Goal: Task Accomplishment & Management: Manage account settings

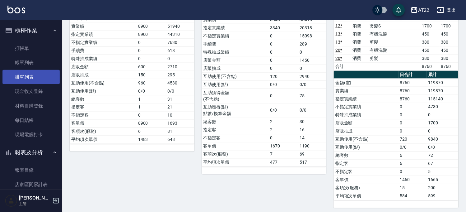
scroll to position [92, 0]
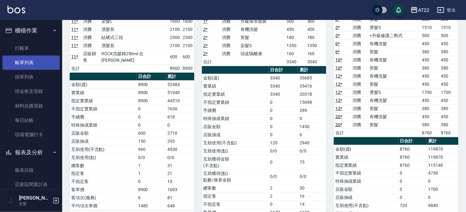
drag, startPoint x: 44, startPoint y: 51, endPoint x: 52, endPoint y: 55, distance: 9.5
click at [44, 51] on link "打帳單" at bounding box center [30, 48] width 57 height 14
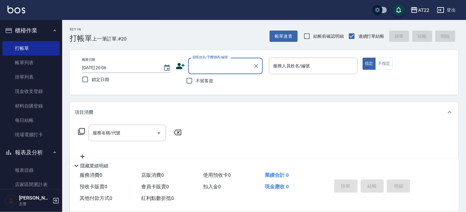
click at [204, 78] on span "不留客資" at bounding box center [204, 80] width 17 height 7
click at [196, 78] on input "不留客資" at bounding box center [189, 80] width 13 height 13
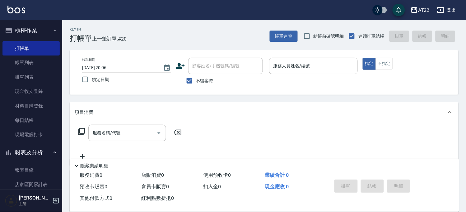
click at [212, 78] on span "不留客資" at bounding box center [204, 80] width 17 height 7
click at [196, 78] on input "不留客資" at bounding box center [189, 80] width 13 height 13
checkbox input "false"
click at [213, 65] on input "顧客姓名/手機號碼/編號" at bounding box center [221, 65] width 60 height 11
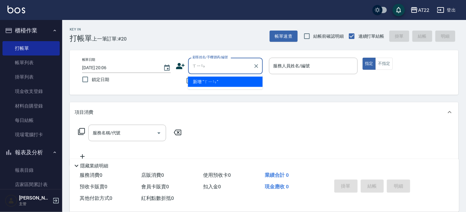
type input "新"
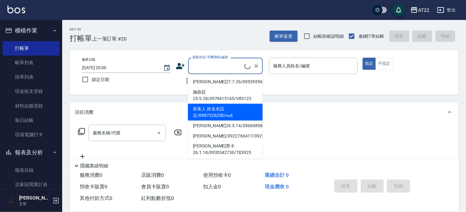
click at [292, 96] on div "Key In 打帳單 上一筆訂單:#20 帳單速查 結帳前確認明細 連續打單結帳 掛單 結帳 明細 帳單日期 [DATE] 20:06 鎖定日期 顧客姓名/手…" at bounding box center [264, 162] width 404 height 284
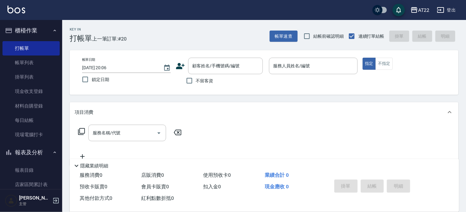
click at [207, 79] on span "不留客資" at bounding box center [204, 80] width 17 height 7
click at [196, 79] on input "不留客資" at bounding box center [189, 80] width 13 height 13
checkbox input "true"
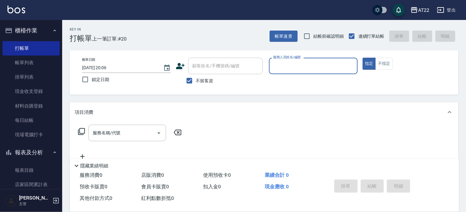
click at [291, 69] on input "服務人員姓名/編號" at bounding box center [313, 65] width 83 height 11
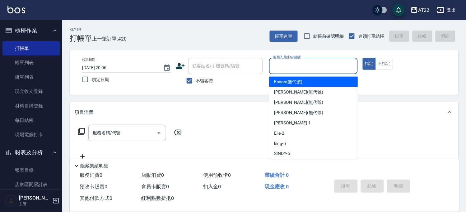
click at [199, 73] on div "顧客姓名/手機號碼/編號" at bounding box center [225, 66] width 75 height 16
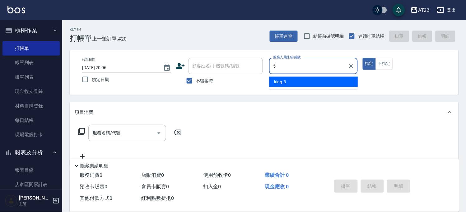
type input "king-5"
type button "true"
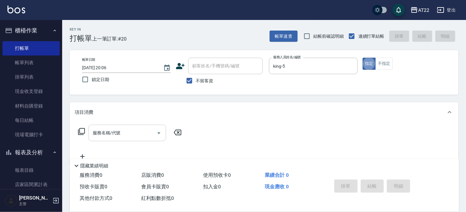
click at [105, 136] on input "服務名稱/代號" at bounding box center [122, 132] width 63 height 11
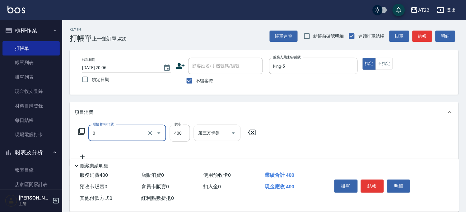
type input "有機洗髮(0)"
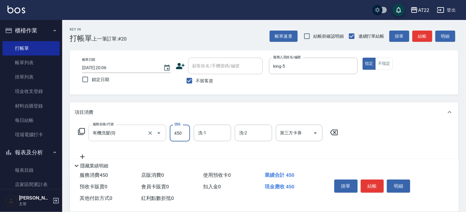
type input "450"
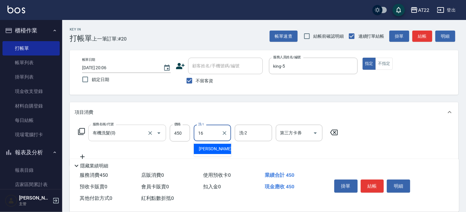
type input "[PERSON_NAME]-16"
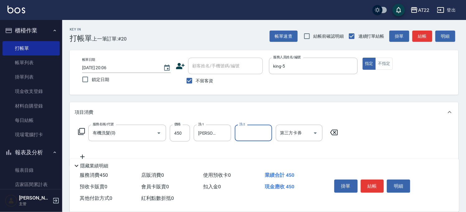
click at [80, 154] on icon at bounding box center [83, 156] width 16 height 7
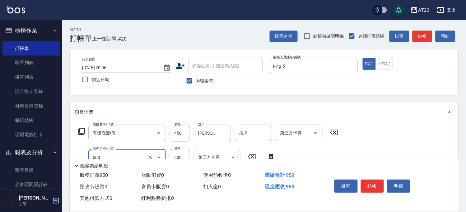
type input "剪髮(500)"
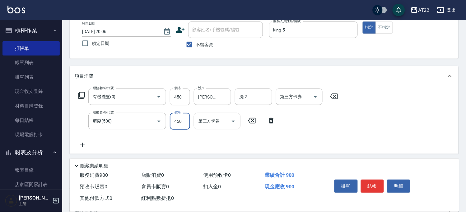
scroll to position [101, 0]
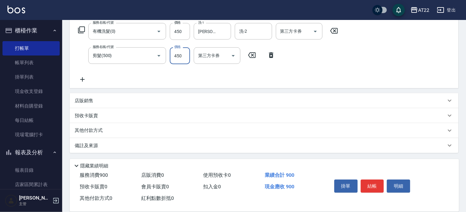
type input "450"
click at [88, 78] on icon at bounding box center [83, 79] width 16 height 7
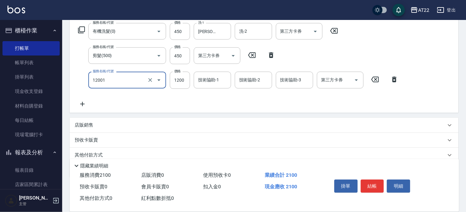
type input "燙髮S(12001)"
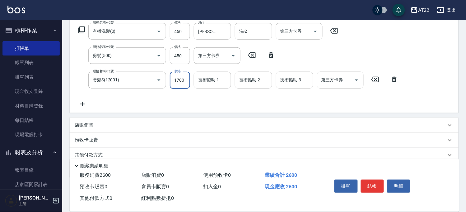
type input "1700"
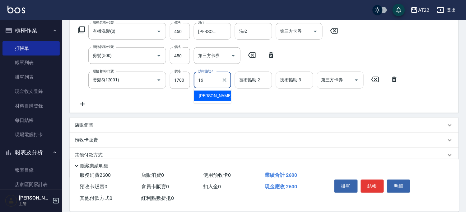
type input "[PERSON_NAME]-16"
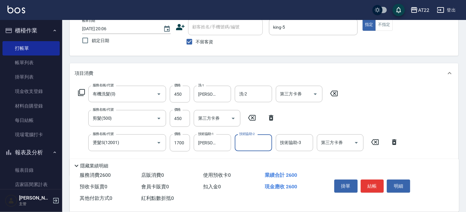
scroll to position [0, 0]
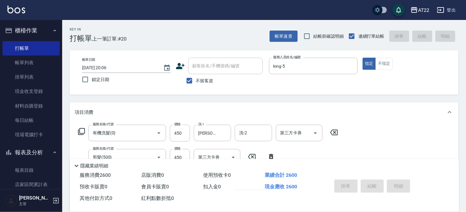
type input "098"
type input "[DATE] 20:07"
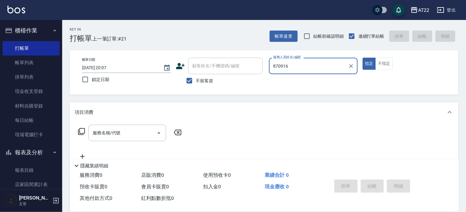
type input "870916"
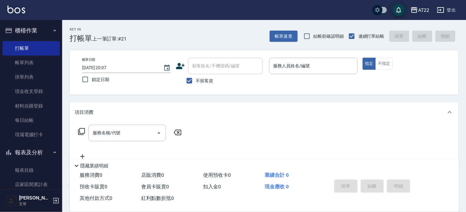
click at [208, 78] on span "不留客資" at bounding box center [204, 80] width 17 height 7
click at [196, 78] on input "不留客資" at bounding box center [189, 80] width 13 height 13
checkbox input "false"
click at [214, 63] on div "顧客姓名/手機號碼/編號 顧客姓名/手機號碼/編號" at bounding box center [225, 66] width 75 height 16
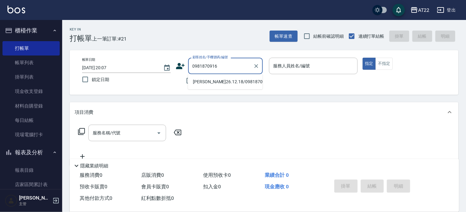
click at [215, 82] on li "[PERSON_NAME]26.12.18/0981870916/v81799" at bounding box center [225, 82] width 75 height 10
type input "[PERSON_NAME]26.12.18/0981870916/v81799"
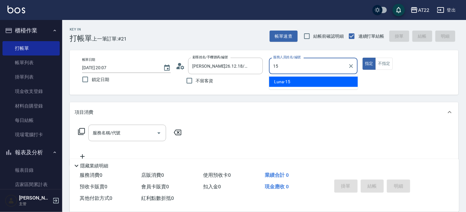
type input "Luna-15"
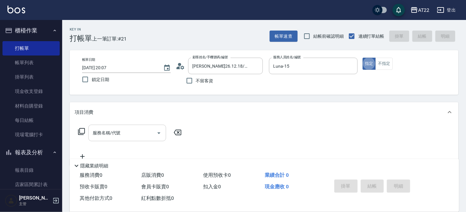
click at [128, 136] on input "服務名稱/代號" at bounding box center [122, 132] width 63 height 11
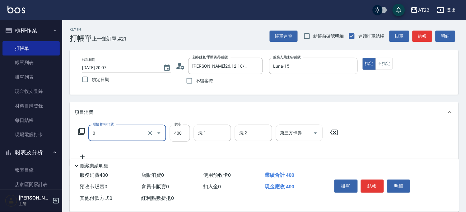
type input "有機洗髮(0)"
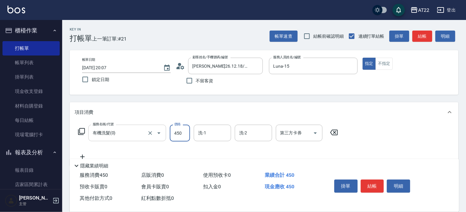
type input "450"
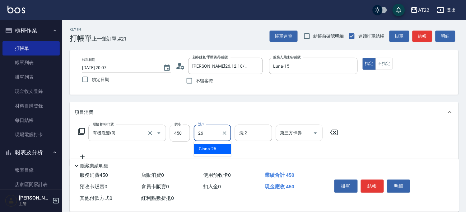
type input "Cinna-26"
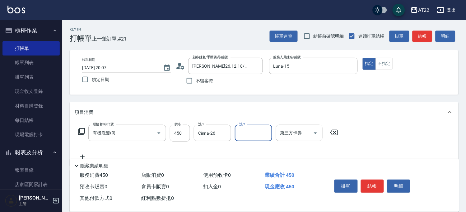
click at [86, 153] on icon at bounding box center [83, 156] width 16 height 7
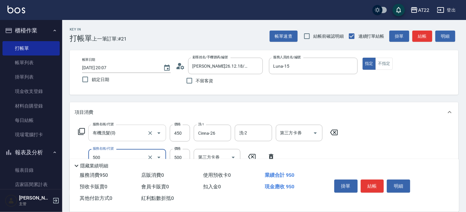
click at [105, 139] on div "有機洗髮(0) 服務名稱/代號" at bounding box center [127, 132] width 78 height 16
type input "剪髮(500)"
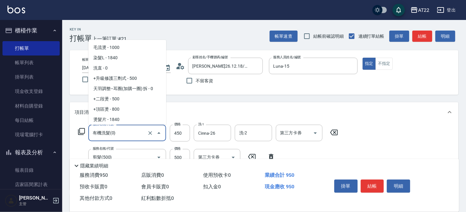
click at [105, 139] on div "有機洗髮(0) 服務名稱/代號" at bounding box center [127, 132] width 78 height 16
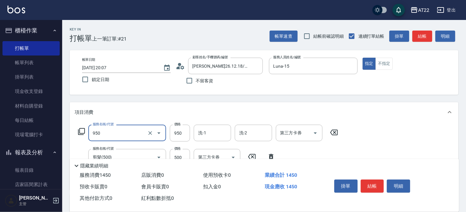
type input "SPA精油洗髮(950)"
click at [212, 141] on div "服務名稱/代號 SPA精油洗髮(950) 服務名稱/代號 價格 950 價格 洗-1 洗-1 洗-2 洗-2 第三方卡券 第三方卡券 服務名稱/代號 剪髮(5…" at bounding box center [208, 154] width 267 height 60
click at [212, 139] on div "洗-1" at bounding box center [212, 132] width 37 height 16
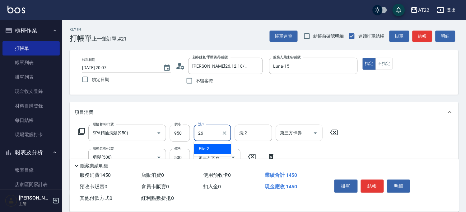
type input "Cinna-26"
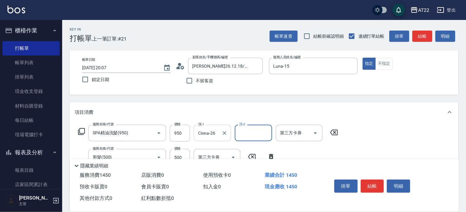
scroll to position [35, 0]
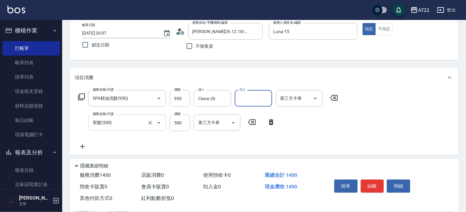
click at [126, 121] on input "剪髮(500)" at bounding box center [118, 122] width 55 height 11
click at [181, 121] on input "700" at bounding box center [180, 122] width 20 height 17
type input "650"
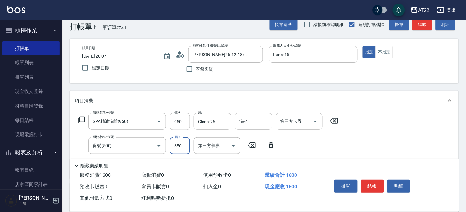
scroll to position [0, 0]
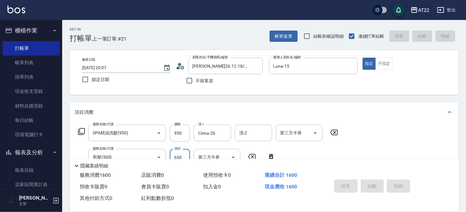
type input "[DATE] 20:08"
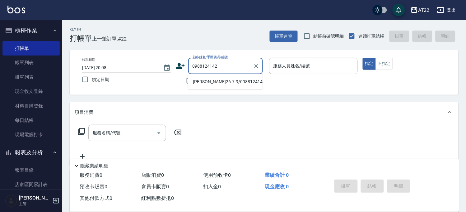
click at [215, 87] on li "[PERSON_NAME]26.7.9/0988124142/T86484" at bounding box center [225, 82] width 75 height 10
type input "[PERSON_NAME]26.7.9/0988124142/T86484"
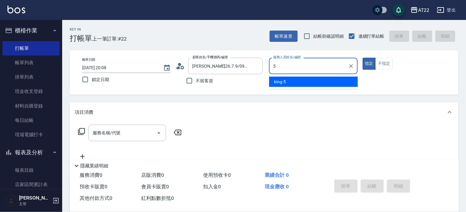
type input "king-5"
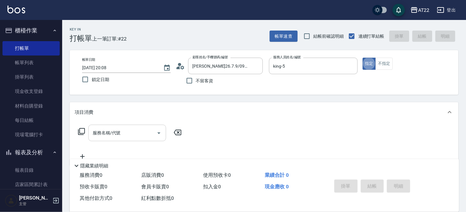
click at [139, 129] on input "服務名稱/代號" at bounding box center [122, 132] width 63 height 11
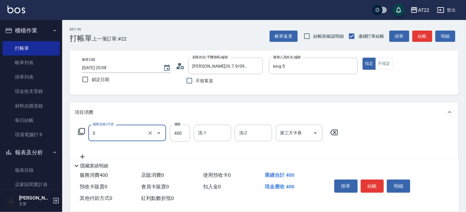
type input "有機洗髮(0)"
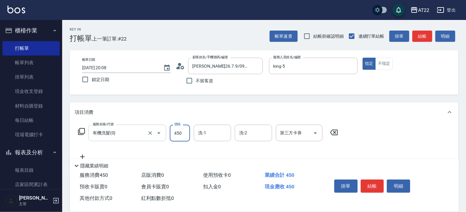
type input "450"
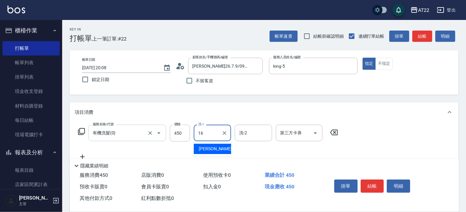
type input "[PERSON_NAME]-16"
click at [82, 154] on icon at bounding box center [82, 156] width 4 height 4
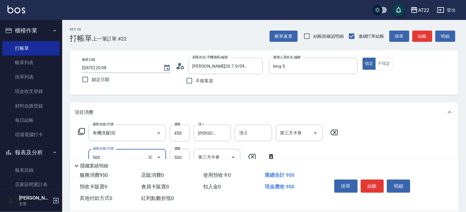
type input "剪髮(500)"
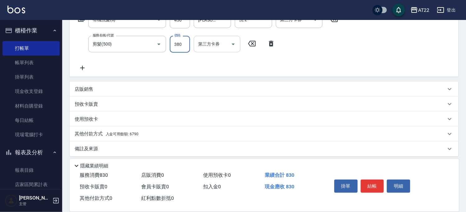
scroll to position [117, 0]
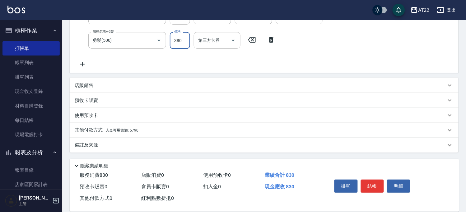
type input "380"
click at [100, 131] on p "其他付款方式 入金可用餘額: 6790" at bounding box center [107, 130] width 64 height 7
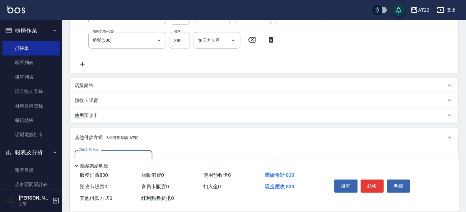
scroll to position [0, 0]
click at [127, 152] on div "其他付款方式" at bounding box center [114, 158] width 78 height 16
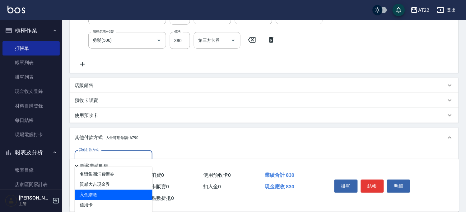
scroll to position [190, 0]
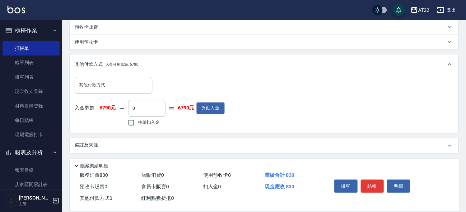
click at [205, 127] on div "入金剩餘： 6790元 0 ​ 整筆扣入金 6790元 異動入金" at bounding box center [150, 114] width 150 height 28
click at [140, 121] on span "整筆扣入金" at bounding box center [149, 122] width 22 height 7
click at [138, 121] on input "整筆扣入金" at bounding box center [131, 122] width 13 height 13
checkbox input "true"
type input "830"
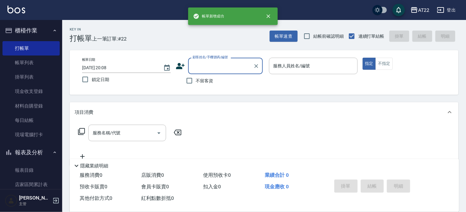
scroll to position [0, 0]
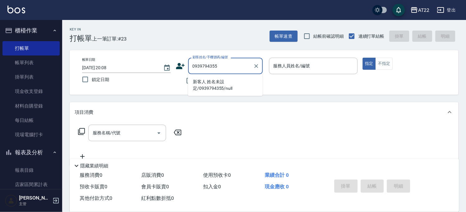
click at [236, 81] on li "新客人 姓名未設定/0939794355/null" at bounding box center [225, 85] width 75 height 17
type input "新客人 姓名未設定/0939794355/null"
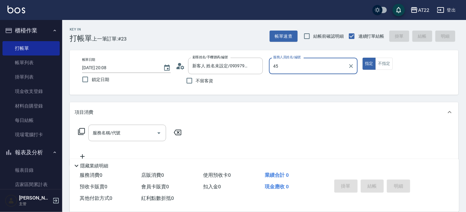
type input "4"
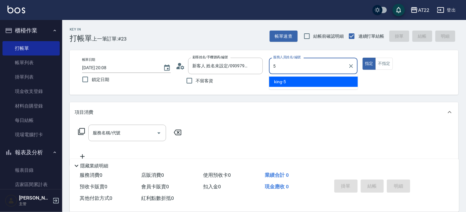
type input "king-5"
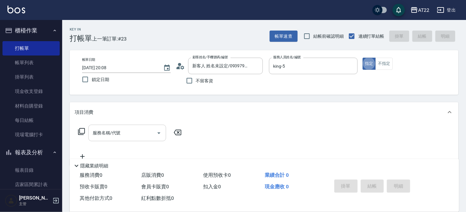
click at [129, 130] on input "服務名稱/代號" at bounding box center [122, 132] width 63 height 11
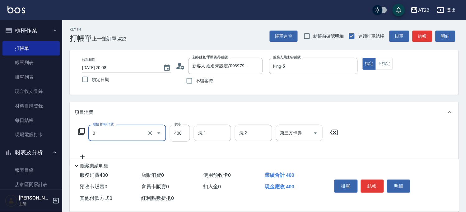
type input "有機洗髮(0)"
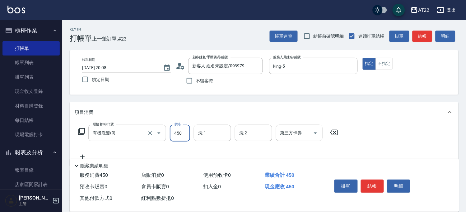
type input "450"
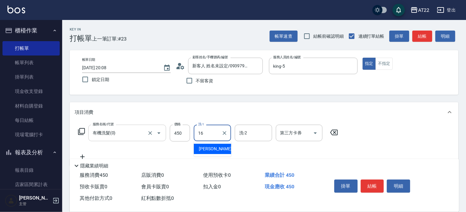
type input "[PERSON_NAME]-16"
click at [85, 155] on icon at bounding box center [83, 156] width 16 height 7
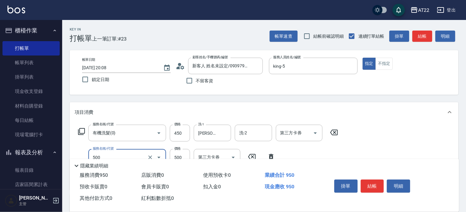
type input "剪髮(500)"
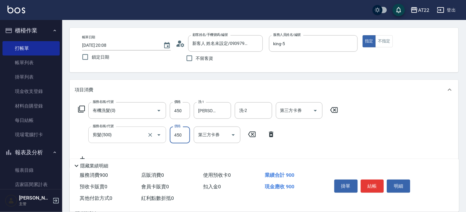
scroll to position [35, 0]
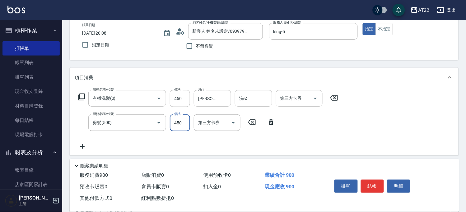
type input "450"
click at [82, 147] on icon at bounding box center [83, 146] width 16 height 7
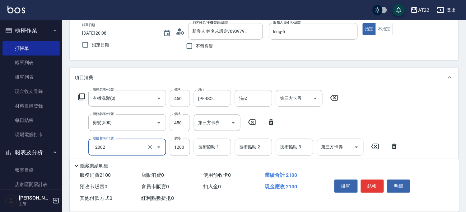
type input "染髮S(12002)"
type input "1500"
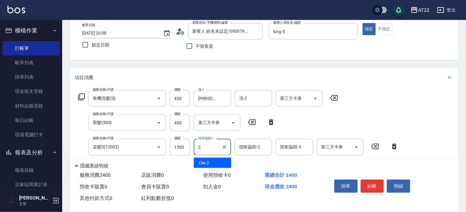
type input "Elie-2"
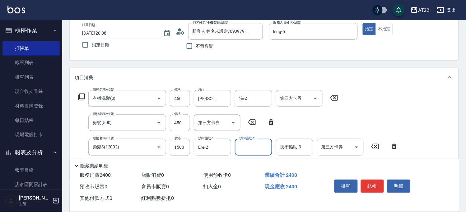
scroll to position [69, 0]
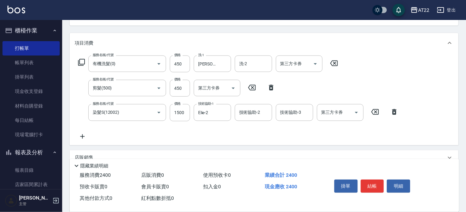
click at [86, 133] on icon at bounding box center [83, 136] width 16 height 7
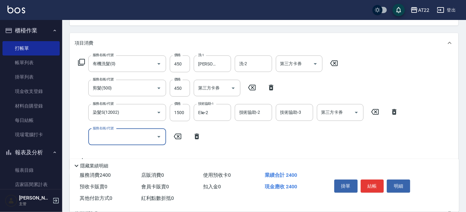
type input "ㄇ"
type input "頭皮隔離液(A3201)"
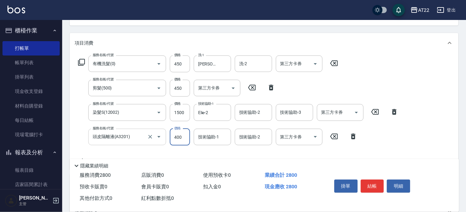
type input "400"
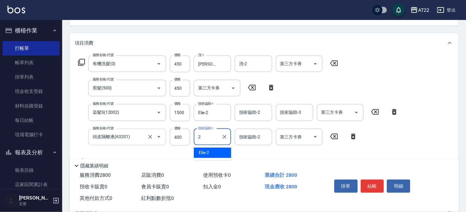
type input "Elie-2"
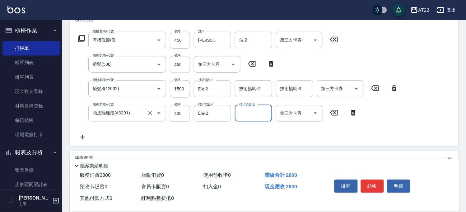
scroll to position [104, 0]
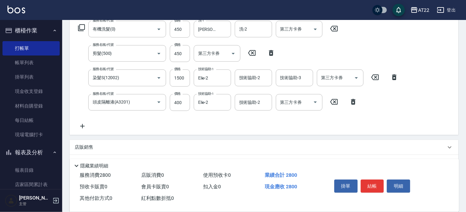
click at [86, 124] on icon at bounding box center [83, 125] width 16 height 7
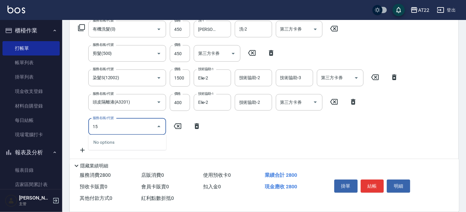
type input "1"
type input "晶漾深層護髮(80011)"
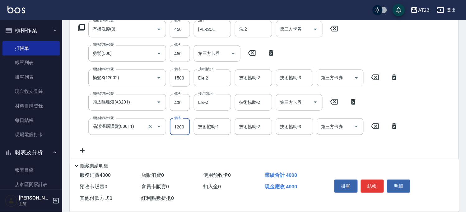
type input "1200"
type input "[PERSON_NAME]-16"
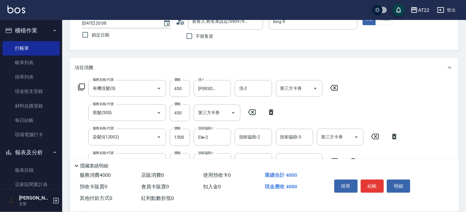
scroll to position [0, 0]
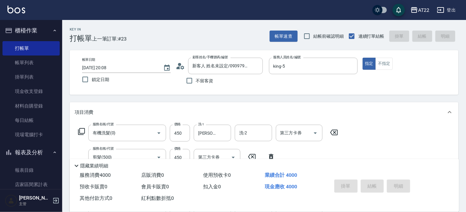
type input "[DATE] 20:10"
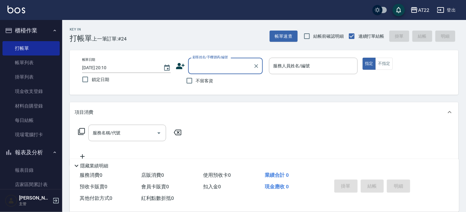
click at [184, 66] on icon at bounding box center [180, 65] width 9 height 9
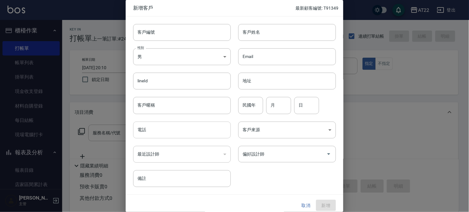
click at [189, 134] on input "電話" at bounding box center [182, 129] width 98 height 17
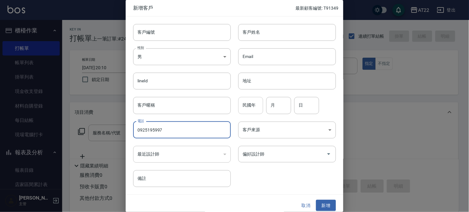
type input "0925195997"
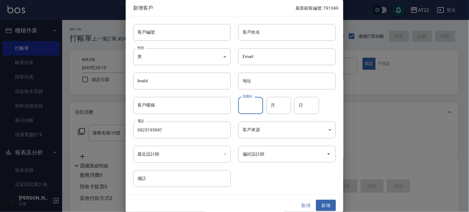
click at [246, 102] on input "民國年" at bounding box center [250, 105] width 25 height 17
type input "89"
type input "01"
type input "03"
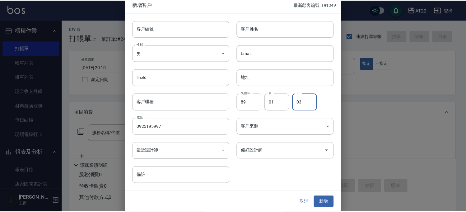
scroll to position [4, 0]
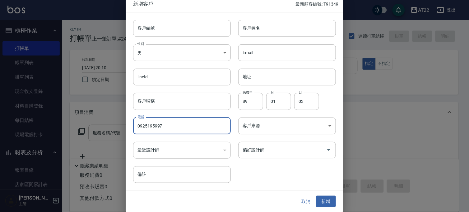
click at [172, 125] on input "0925195997" at bounding box center [182, 125] width 98 height 17
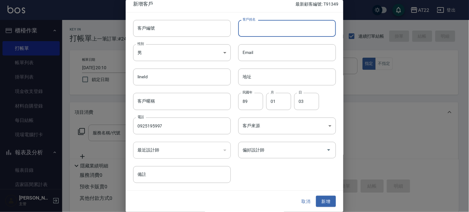
click at [268, 32] on input "客戶姓名" at bounding box center [287, 28] width 98 height 17
paste input "0925195997"
type input "0925195997"
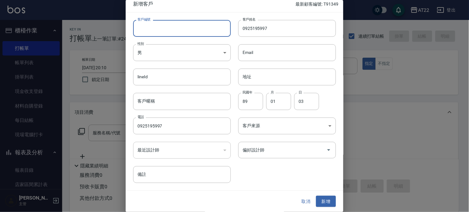
click at [180, 29] on input "客戶編號" at bounding box center [182, 28] width 98 height 17
type input "T90583 27 10 14"
click at [325, 201] on button "新增" at bounding box center [326, 201] width 20 height 12
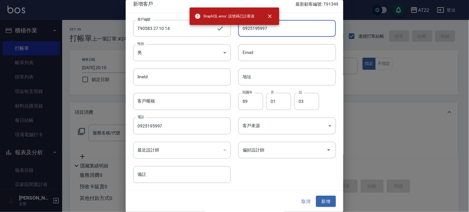
click at [279, 32] on input "0925195997" at bounding box center [287, 28] width 98 height 17
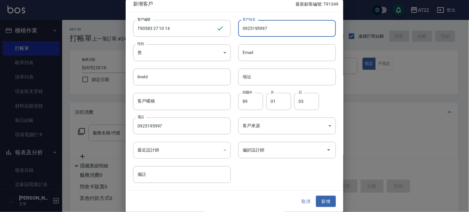
click at [279, 32] on input "0925195997" at bounding box center [287, 28] width 98 height 17
click at [392, 93] on div at bounding box center [234, 106] width 469 height 212
click at [303, 197] on button "取消" at bounding box center [306, 201] width 20 height 12
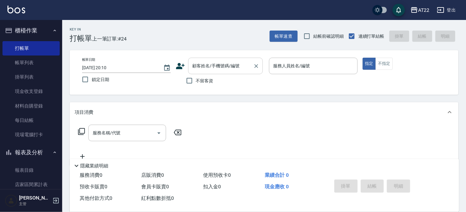
click at [216, 61] on input "顧客姓名/手機號碼/編號" at bounding box center [221, 65] width 60 height 11
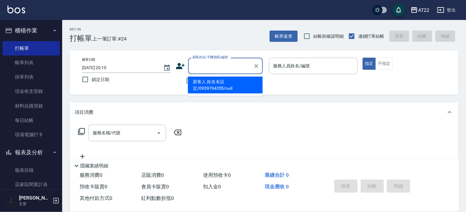
paste input "0925195997"
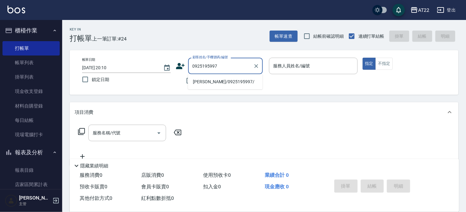
click at [226, 82] on li "[PERSON_NAME]/0925195997/" at bounding box center [225, 82] width 75 height 10
type input "[PERSON_NAME]/0925195997/"
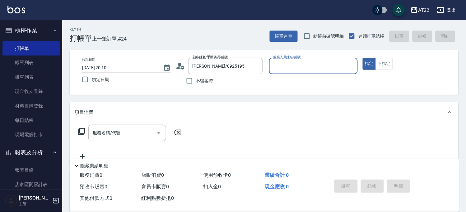
type input "Luna-15"
click at [179, 65] on circle at bounding box center [179, 64] width 3 height 3
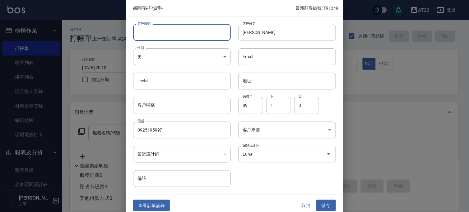
click at [185, 34] on input "客戶編號" at bounding box center [182, 32] width 98 height 17
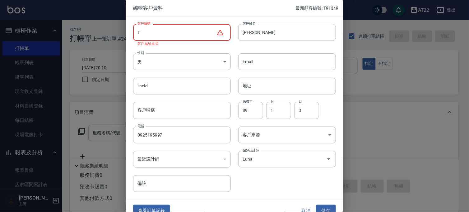
type input "T90583 27 10 14"
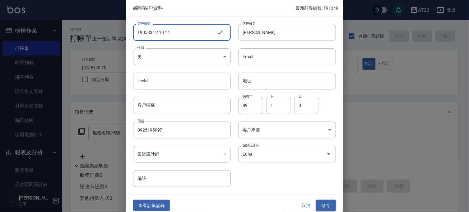
click at [324, 203] on button "儲存" at bounding box center [326, 206] width 20 height 12
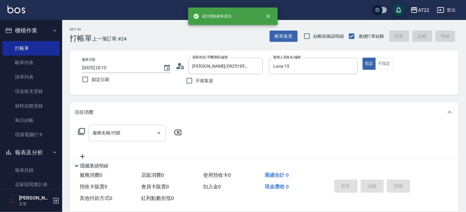
click at [129, 140] on div "服務名稱/代號" at bounding box center [127, 132] width 78 height 16
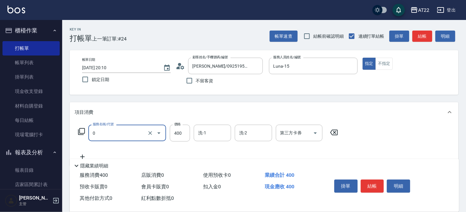
type input "有機洗髮(0)"
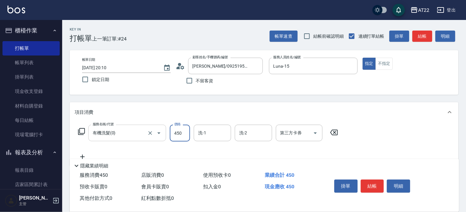
type input "450"
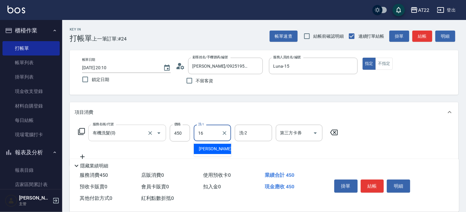
type input "[PERSON_NAME]-16"
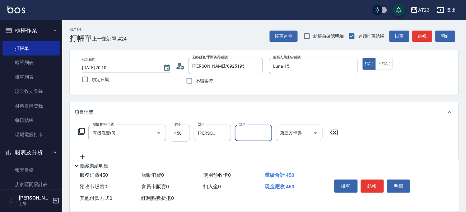
click at [82, 153] on icon at bounding box center [83, 156] width 16 height 7
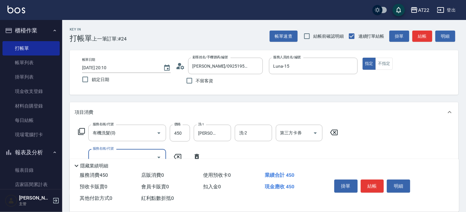
type input "6"
type input "剪髮(500)"
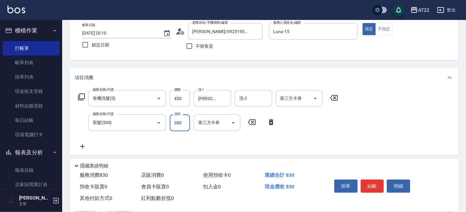
type input "380"
click at [86, 146] on icon at bounding box center [83, 146] width 16 height 7
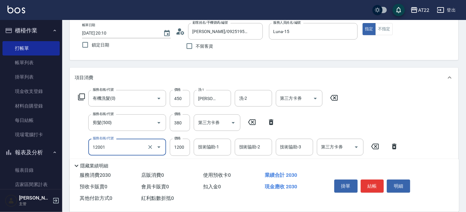
type input "燙髮S(12001)"
type input "1510"
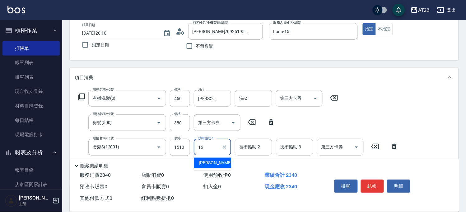
type input "[PERSON_NAME]-16"
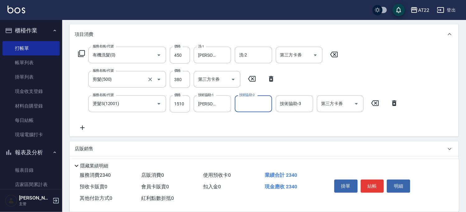
scroll to position [138, 0]
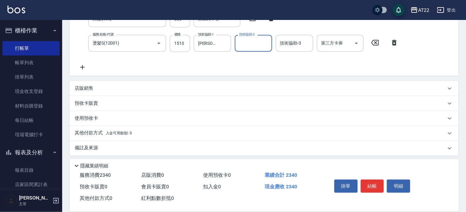
click at [86, 67] on icon at bounding box center [83, 66] width 16 height 7
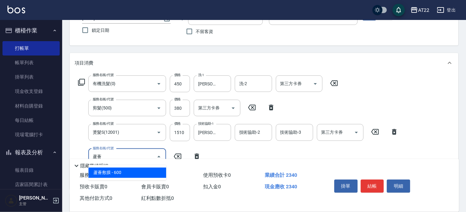
scroll to position [61, 0]
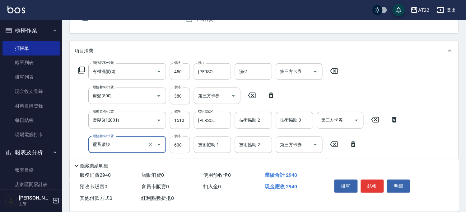
type input "蘆薈敷膜"
type input "480"
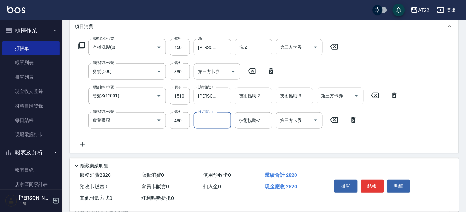
scroll to position [96, 0]
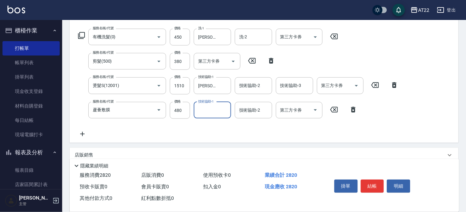
click at [86, 131] on icon at bounding box center [83, 133] width 16 height 7
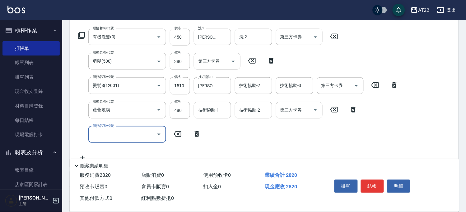
type input "ㄩ"
type input "M3D護髮(m1600)"
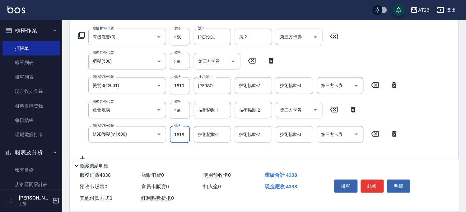
type input "1518"
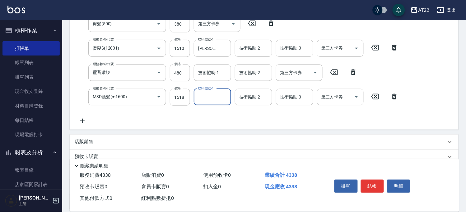
scroll to position [165, 0]
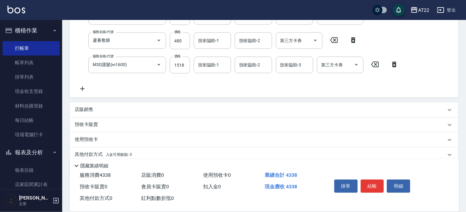
click at [98, 111] on div "店販銷售" at bounding box center [261, 109] width 372 height 7
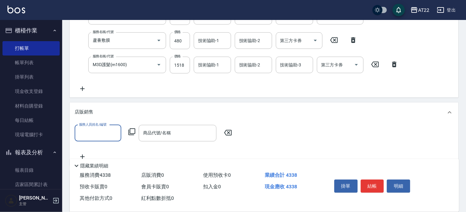
scroll to position [0, 0]
click at [111, 133] on input "服務人員姓名/編號" at bounding box center [97, 133] width 41 height 11
type input "Luna-15"
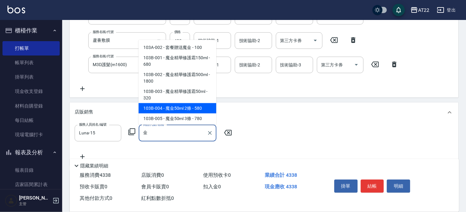
scroll to position [32, 0]
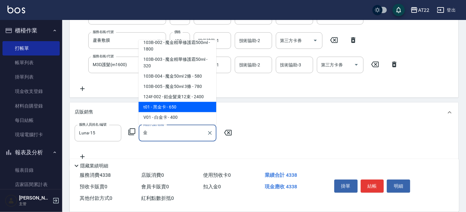
click at [176, 109] on span "t01 - 黑金卡 - 650" at bounding box center [178, 107] width 78 height 10
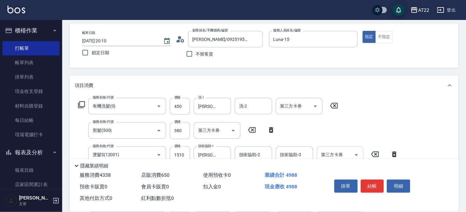
scroll to position [0, 0]
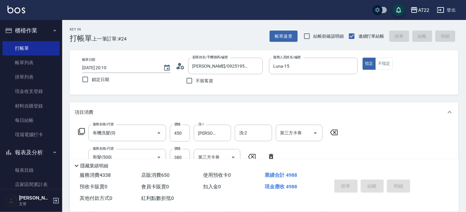
type input "黑金卡"
type input "[DATE] 20:12"
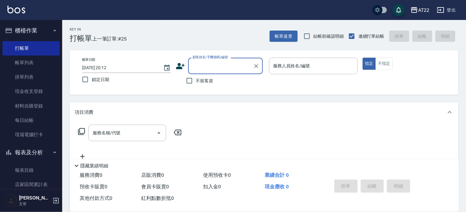
click at [174, 63] on div "帳單日期 [DATE] 20:12 鎖定日期 顧客姓名/手機號碼/編號 顧客姓名/手機號碼/編號 不留客資 服務人員姓名/編號 服務人員姓名/編號 指定 不指定" at bounding box center [264, 73] width 374 height 30
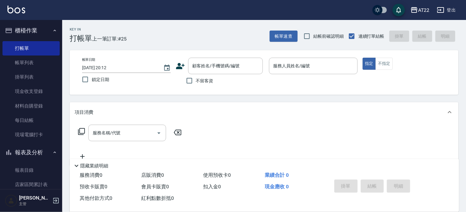
click at [181, 63] on icon at bounding box center [180, 65] width 9 height 9
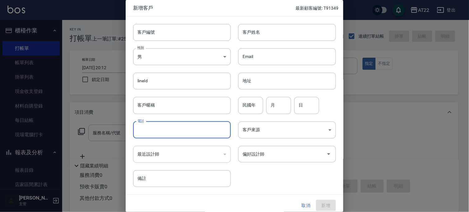
click at [156, 129] on input "電話" at bounding box center [182, 129] width 98 height 17
type input "0988015618"
click at [274, 31] on input "客戶姓名" at bounding box center [287, 32] width 98 height 17
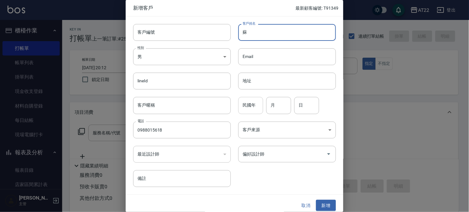
type input "蘇"
click at [248, 102] on input "民國年" at bounding box center [250, 105] width 25 height 17
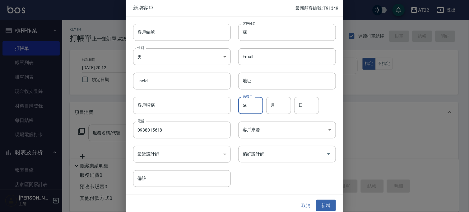
type input "66"
type input "3"
type input "30"
click at [320, 200] on button "新增" at bounding box center [326, 206] width 20 height 12
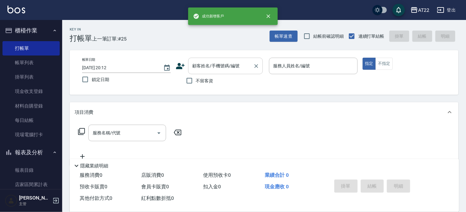
click at [220, 63] on div "顧客姓名/手機號碼/編號 顧客姓名/手機號碼/編號" at bounding box center [225, 66] width 75 height 16
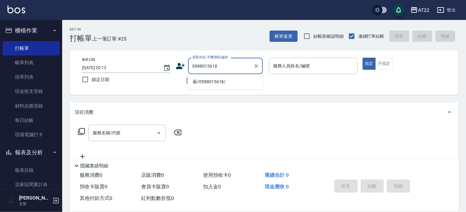
click at [216, 78] on li "蘇/0988015618/" at bounding box center [225, 82] width 75 height 10
type input "蘇/0988015618/"
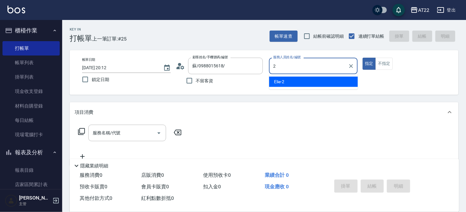
type input "Elie-2"
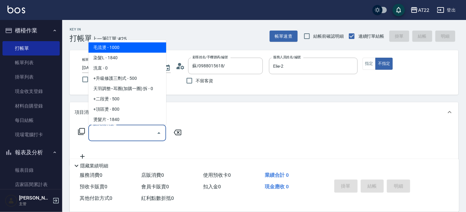
click at [99, 133] on input "服務名稱/代號" at bounding box center [122, 132] width 63 height 11
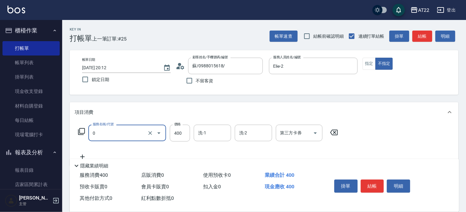
type input "有機洗髮(0)"
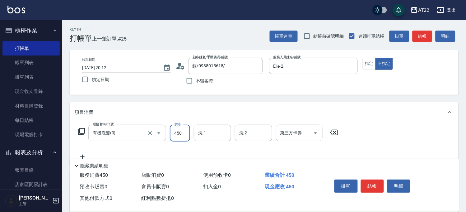
type input "450"
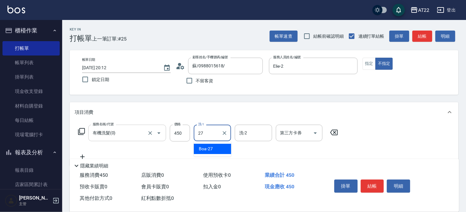
type input "Boa-27"
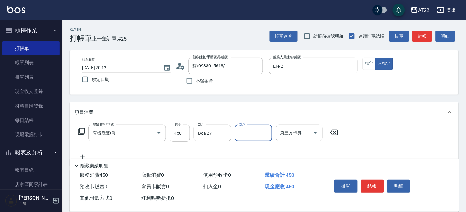
click at [85, 154] on icon at bounding box center [83, 156] width 16 height 7
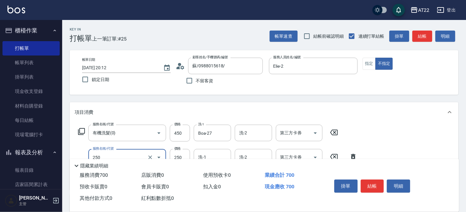
type input "升級滋養護髮(250)"
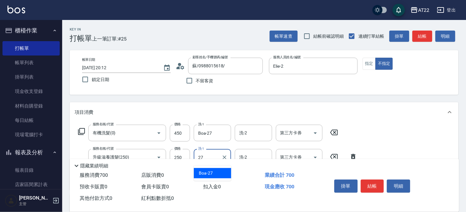
type input "Boa-27"
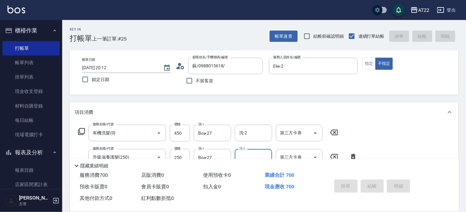
type input "[DATE] 20:13"
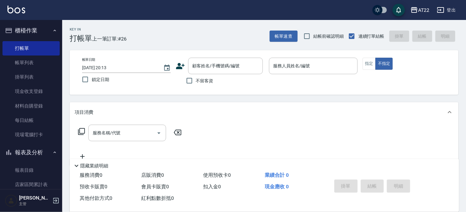
click at [177, 67] on icon at bounding box center [180, 66] width 9 height 6
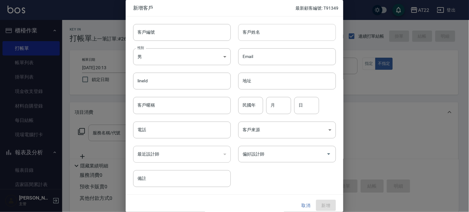
click at [256, 32] on input "客戶姓名" at bounding box center [287, 32] width 98 height 17
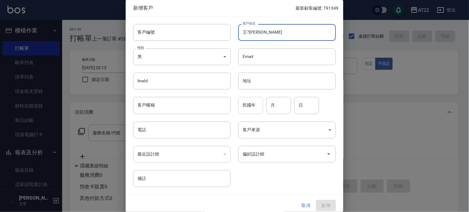
type input "王?[PERSON_NAME]"
click at [243, 111] on input "民國年" at bounding box center [250, 105] width 25 height 17
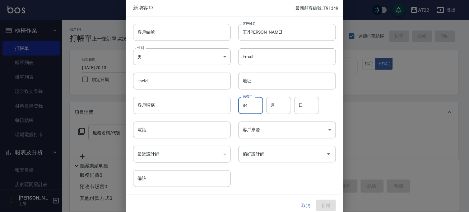
type input "84"
type input "2"
type input "25"
click at [194, 131] on input "電話" at bounding box center [182, 129] width 98 height 17
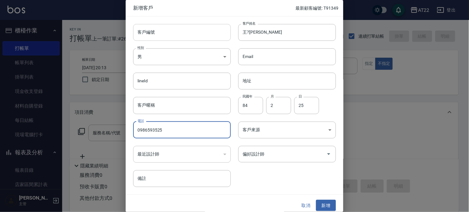
type input "0986593525"
click at [170, 31] on input "客戶編號" at bounding box center [182, 32] width 98 height 17
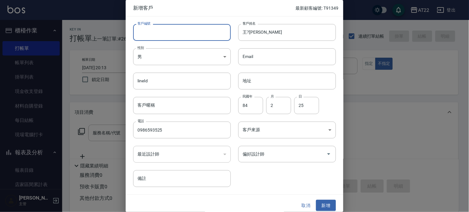
type input "ㄗ"
type input "Y"
type input "t"
type input "T90484 27 08 07"
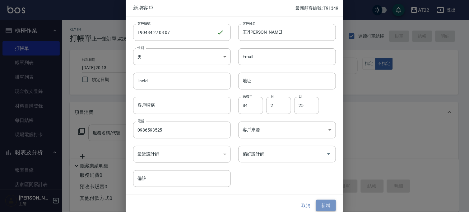
click at [324, 206] on button "新增" at bounding box center [326, 206] width 20 height 12
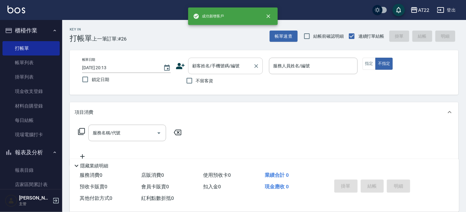
click at [236, 68] on input "顧客姓名/手機號碼/編號" at bounding box center [221, 65] width 60 height 11
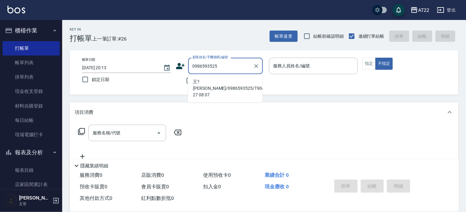
click at [228, 85] on li "王?[PERSON_NAME]/0986593525/T90484 27 08 07" at bounding box center [225, 88] width 75 height 23
type input "王?[PERSON_NAME]/0986593525/T90484 27 08 07"
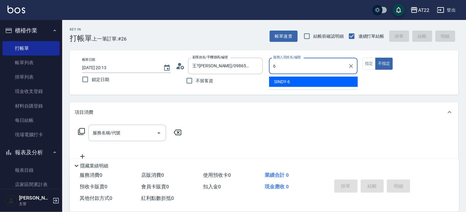
type input "SINDY-6"
type button "false"
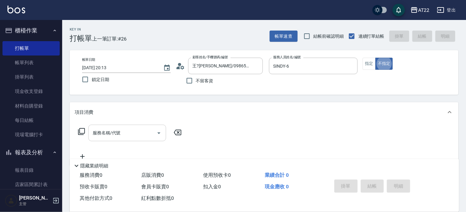
click at [129, 126] on div "服務名稱/代號" at bounding box center [127, 132] width 78 height 16
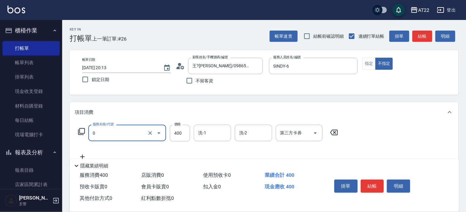
type input "有機洗髮(0)"
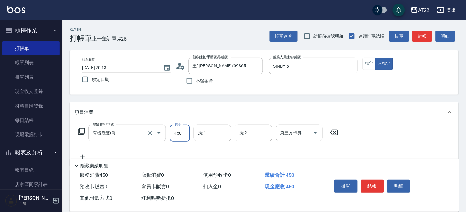
type input "450"
click at [82, 156] on icon at bounding box center [83, 156] width 16 height 7
type input "5"
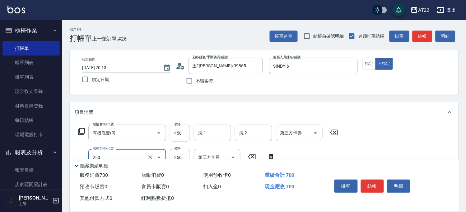
type input "升級滋養護髮(250)"
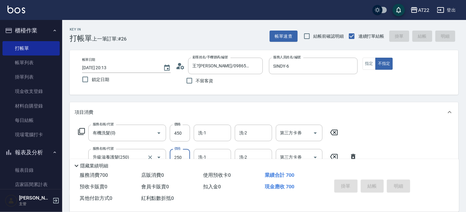
type input "[DATE] 20:14"
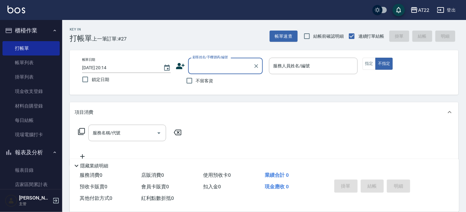
click at [181, 68] on icon at bounding box center [180, 66] width 9 height 6
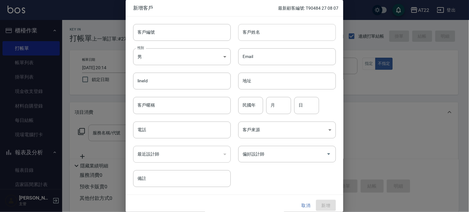
click at [257, 37] on input "客戶姓名" at bounding box center [287, 32] width 98 height 17
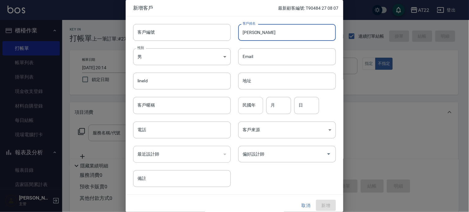
type input "[PERSON_NAME]"
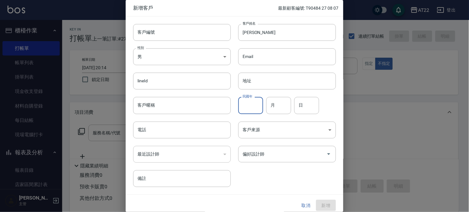
click at [249, 106] on input "民國年" at bounding box center [250, 105] width 25 height 17
type input "60"
type input "9"
type input "18"
click at [208, 131] on input "電話" at bounding box center [182, 129] width 98 height 17
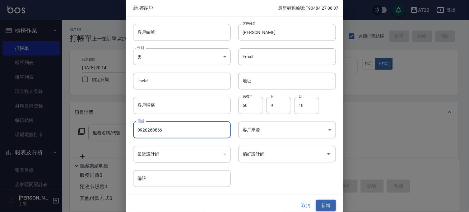
type input "0920260866"
click at [325, 201] on button "新增" at bounding box center [326, 206] width 20 height 12
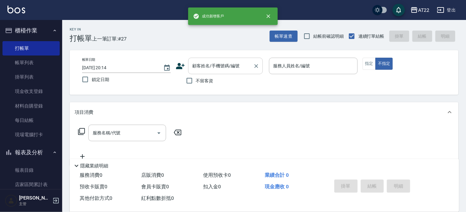
click at [237, 67] on div "顧客姓名/手機號碼/編號 顧客姓名/手機號碼/編號" at bounding box center [225, 66] width 75 height 16
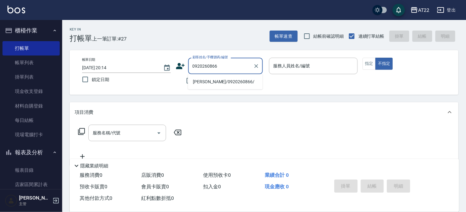
click at [235, 80] on li "[PERSON_NAME]/0920260866/" at bounding box center [225, 82] width 75 height 10
type input "[PERSON_NAME]/0920260866/"
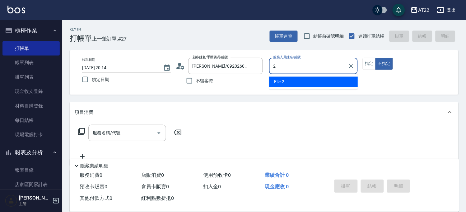
type input "Elie-2"
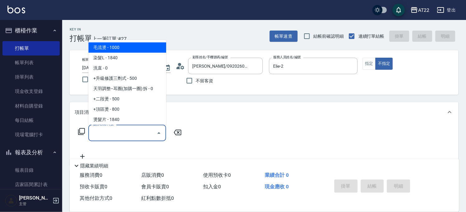
click at [97, 135] on input "服務名稱/代號" at bounding box center [122, 132] width 63 height 11
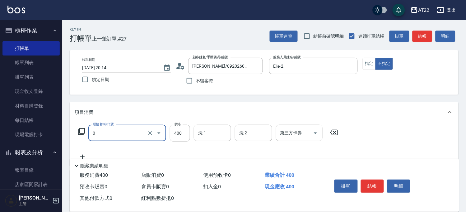
type input "有機洗髮(0)"
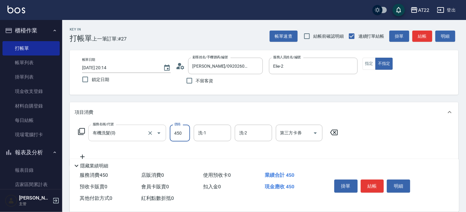
type input "450"
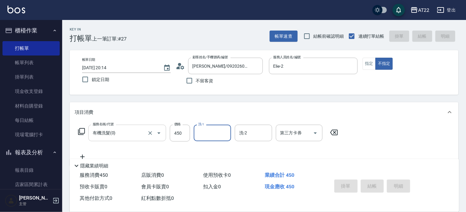
type input "[DATE] 20:15"
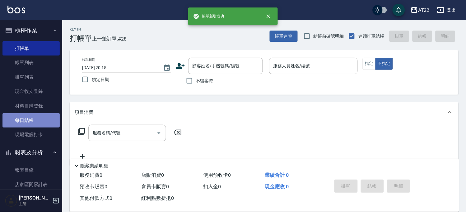
click at [45, 120] on link "每日結帳" at bounding box center [30, 120] width 57 height 14
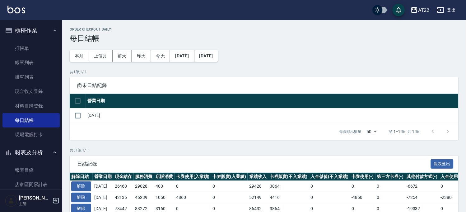
click at [90, 116] on td "[DATE]" at bounding box center [272, 115] width 373 height 15
click at [83, 116] on input "checkbox" at bounding box center [77, 115] width 13 height 13
checkbox input "true"
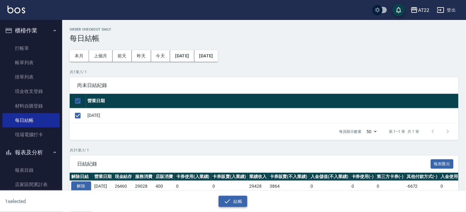
click at [237, 201] on button "結帳" at bounding box center [233, 201] width 29 height 12
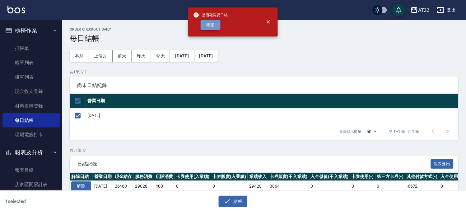
click at [216, 24] on button "確定" at bounding box center [211, 25] width 20 height 10
checkbox input "false"
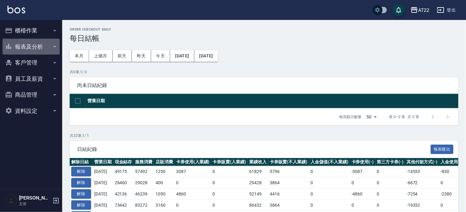
click at [31, 45] on button "報表及分析" at bounding box center [30, 47] width 57 height 16
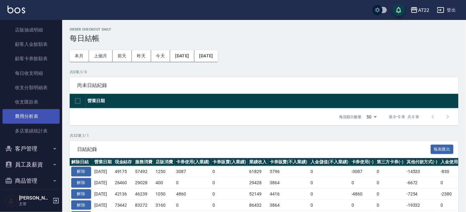
scroll to position [169, 0]
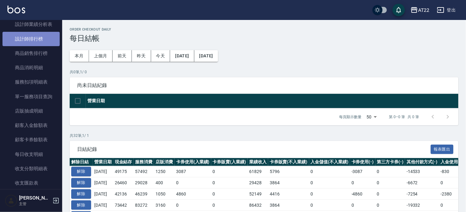
click at [37, 36] on link "設計師排行榜" at bounding box center [30, 39] width 57 height 14
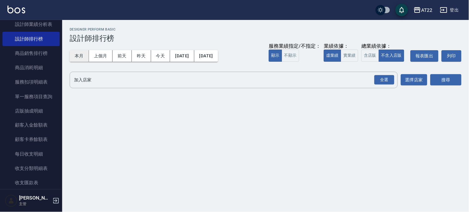
click at [77, 54] on button "本月" at bounding box center [79, 56] width 19 height 12
click at [385, 76] on div "全選" at bounding box center [385, 80] width 20 height 10
click at [441, 82] on button "搜尋" at bounding box center [446, 80] width 31 height 12
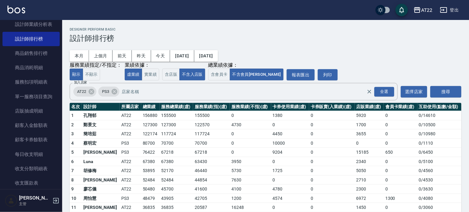
click at [381, 78] on div "本月 上個月 前天 昨天 今天 2025/10/01 2025/10/31 服務業績指定/不指定： 顯示 不顯示 業績依據： 虛業績 實業績 總業績依據： 含…" at bounding box center [266, 62] width 392 height 38
click at [446, 77] on div "本月 上個月 前天 昨天 今天 2025/10/01 2025/10/31 服務業績指定/不指定： 顯示 不顯示 業績依據： 虛業績 實業績 總業績依據： 含…" at bounding box center [266, 62] width 392 height 38
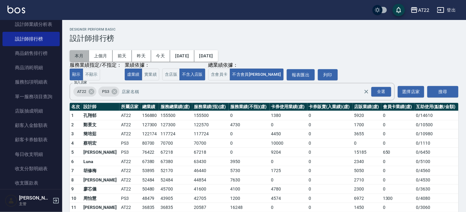
click at [77, 54] on button "本月" at bounding box center [79, 56] width 19 height 12
click at [85, 54] on button "本月" at bounding box center [79, 56] width 19 height 12
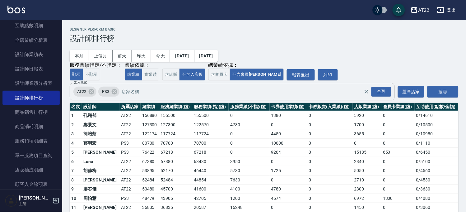
scroll to position [101, 0]
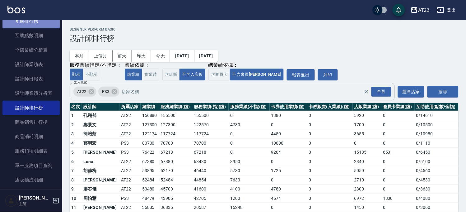
click at [45, 23] on link "互助排行榜" at bounding box center [30, 21] width 57 height 14
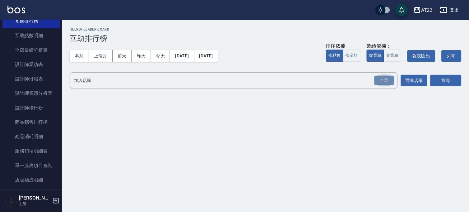
click at [387, 80] on div "全選" at bounding box center [385, 81] width 20 height 10
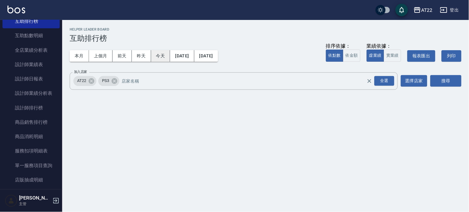
click at [161, 51] on button "今天" at bounding box center [160, 56] width 19 height 12
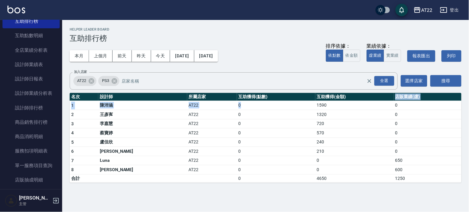
drag, startPoint x: 290, startPoint y: 104, endPoint x: 339, endPoint y: 99, distance: 48.5
click at [339, 99] on table "名次 設計師 所屬店家 互助獲得(點數) 互助獲得(金額) 店販業績(虛) 1 陳沛涵 AT22 0 1590 0 2 王彥寯 AT22 0 1320 0 3…" at bounding box center [266, 138] width 392 height 90
click at [339, 99] on th "互助獲得(金額)" at bounding box center [355, 97] width 78 height 8
click at [433, 82] on button "搜尋" at bounding box center [446, 81] width 31 height 12
click at [73, 55] on button "本月" at bounding box center [79, 56] width 19 height 12
